Goal: Information Seeking & Learning: Understand process/instructions

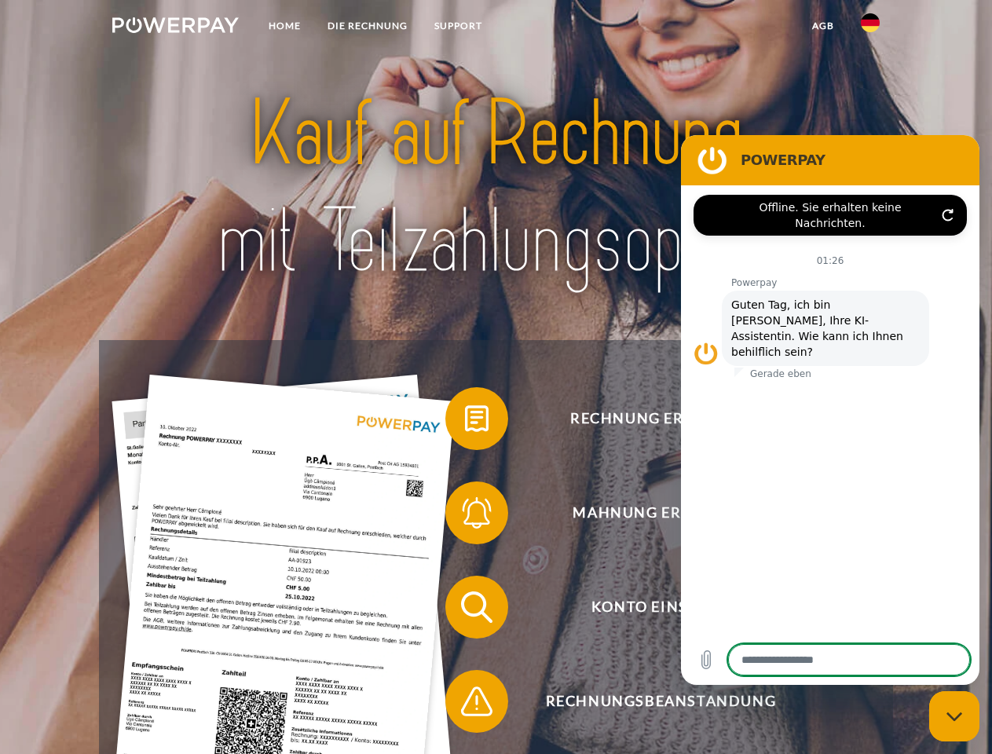
click at [175, 28] on img at bounding box center [175, 25] width 127 height 16
click at [871, 28] on img at bounding box center [870, 22] width 19 height 19
click at [823, 26] on link "agb" at bounding box center [823, 26] width 49 height 28
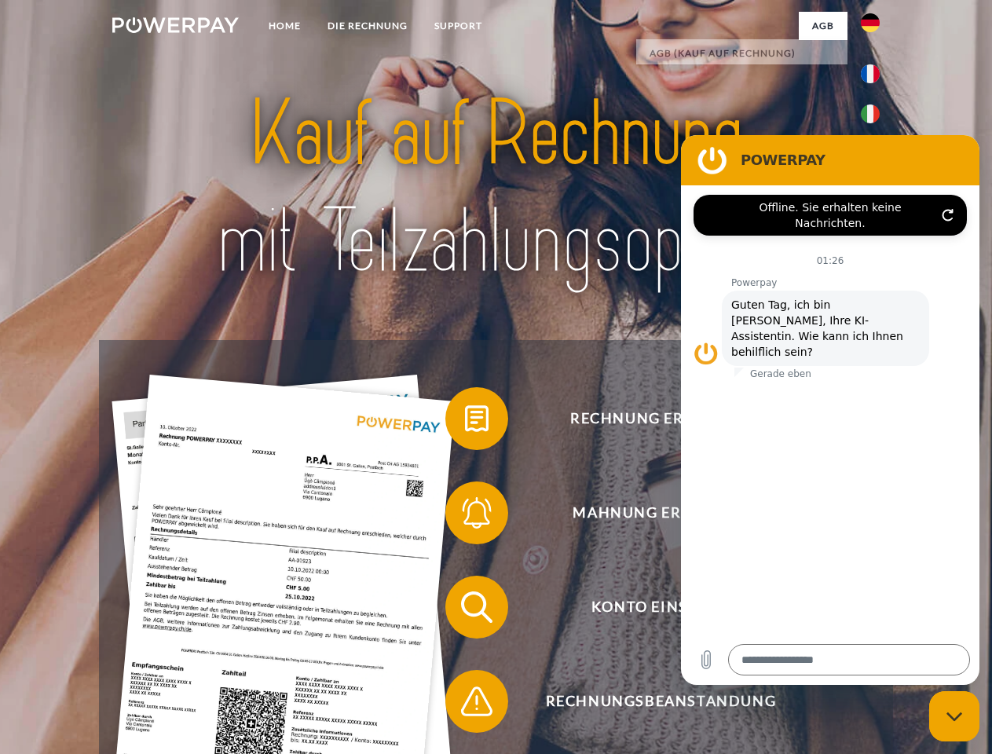
click at [465, 422] on span at bounding box center [453, 419] width 79 height 79
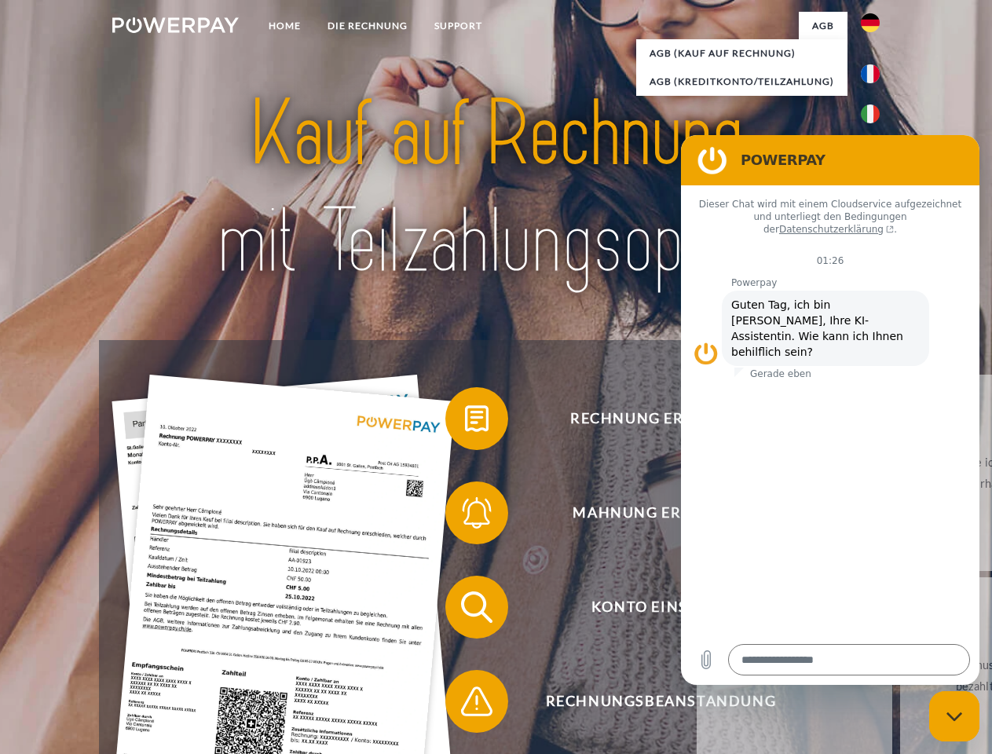
click at [465, 516] on span at bounding box center [453, 513] width 79 height 79
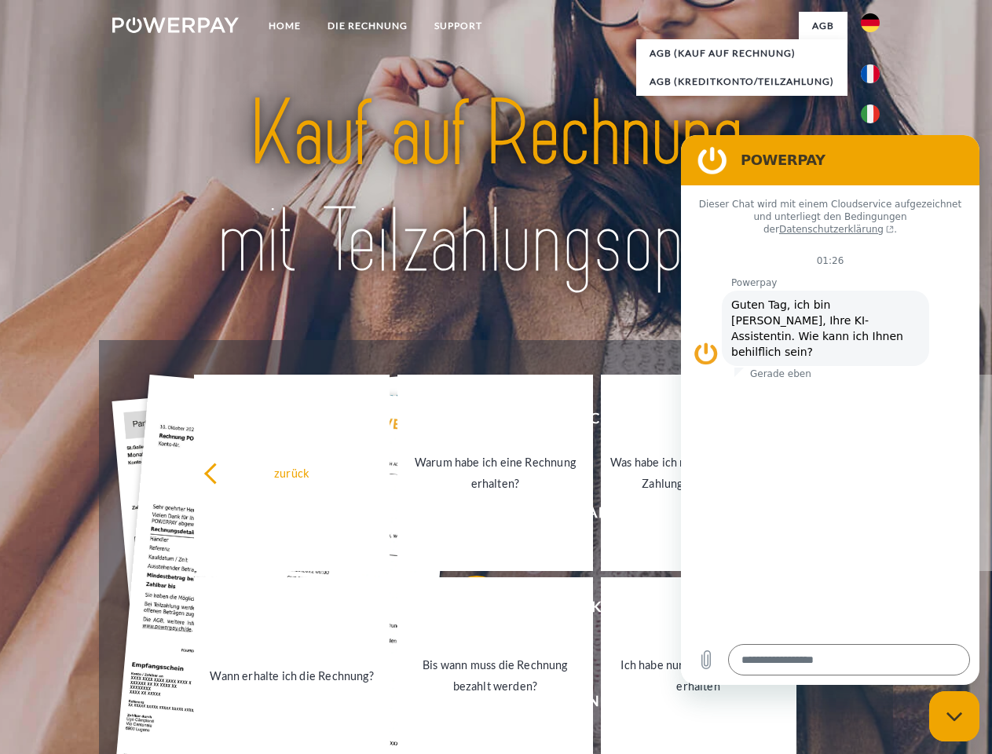
click at [465, 611] on link "Bis wann muss die Rechnung bezahlt werden?" at bounding box center [496, 676] width 196 height 196
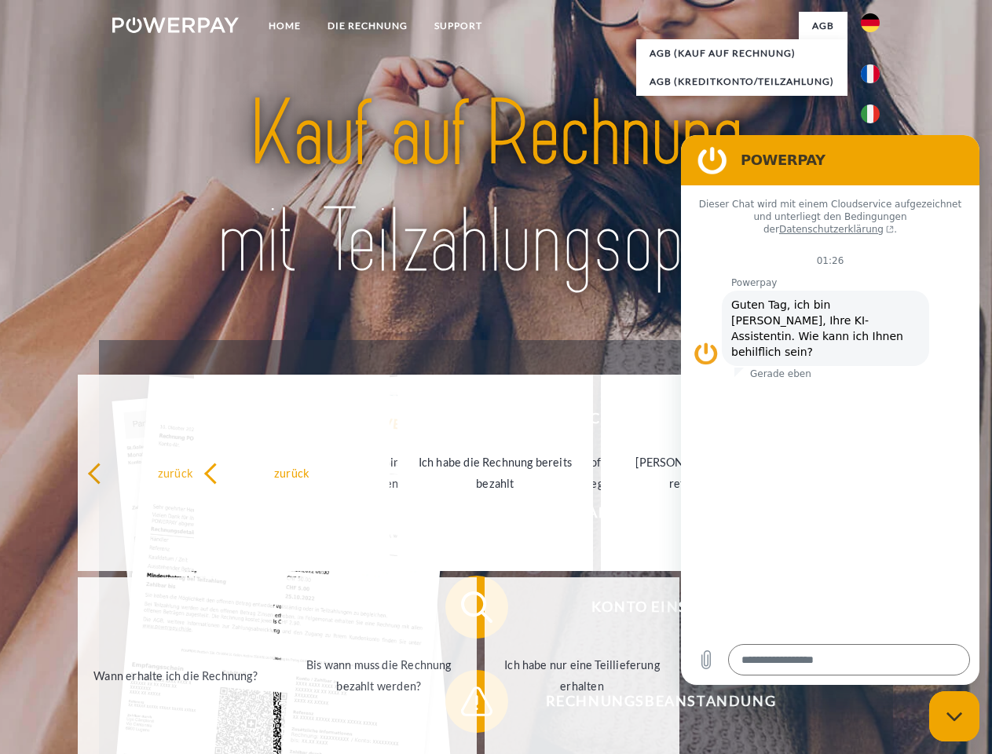
click at [465, 705] on span at bounding box center [453, 701] width 79 height 79
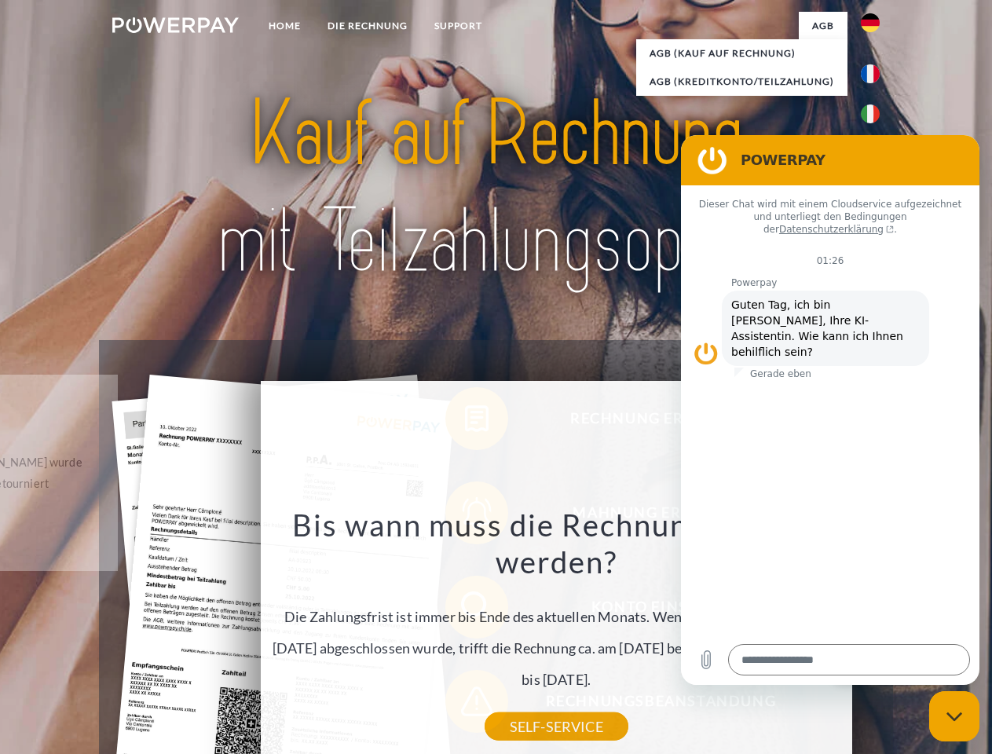
click at [955, 717] on icon "Messaging-Fenster schließen" at bounding box center [955, 717] width 17 height 10
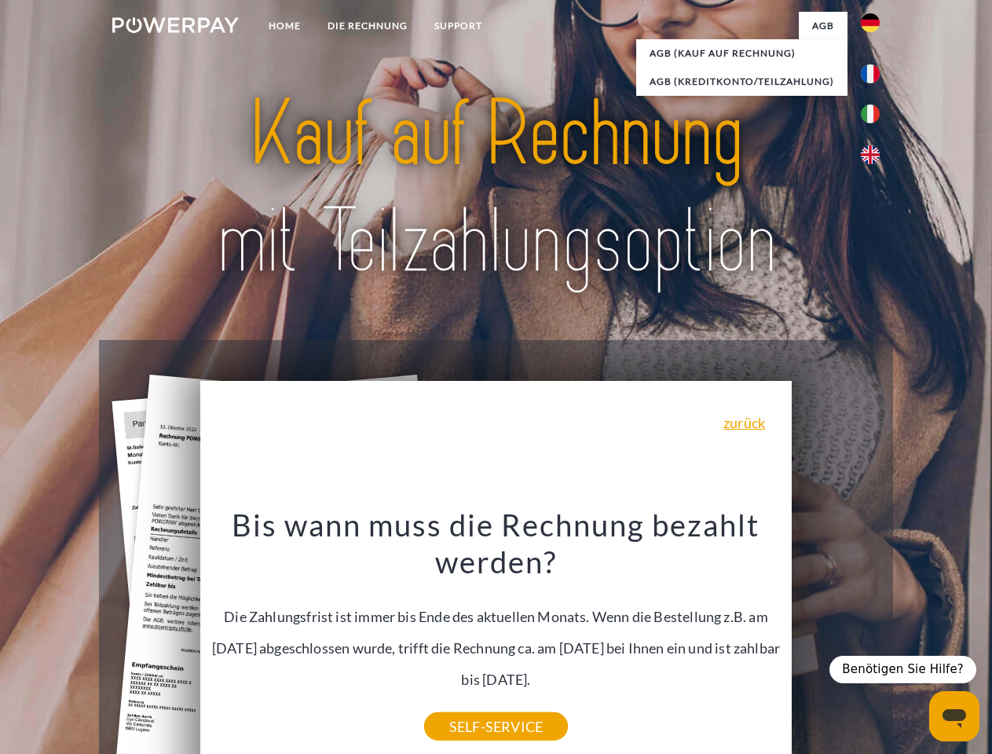
type textarea "*"
